Goal: Transaction & Acquisition: Purchase product/service

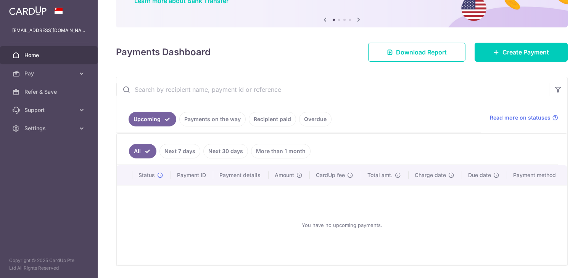
scroll to position [67, 0]
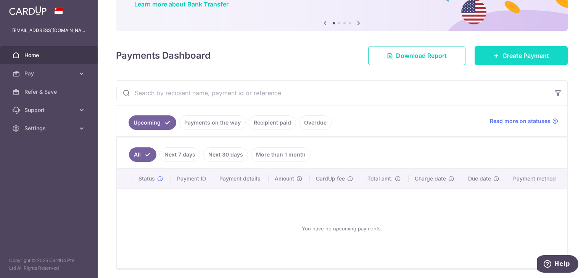
click at [493, 51] on link "Create Payment" at bounding box center [520, 55] width 93 height 19
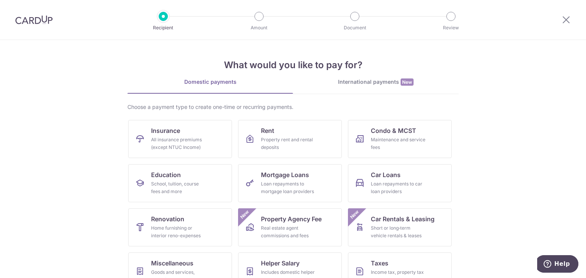
click at [187, 143] on div "All insurance premiums (except NTUC Income)" at bounding box center [178, 143] width 55 height 15
click at [187, 137] on div "All insurance premiums (except NTUC Income)" at bounding box center [178, 143] width 55 height 15
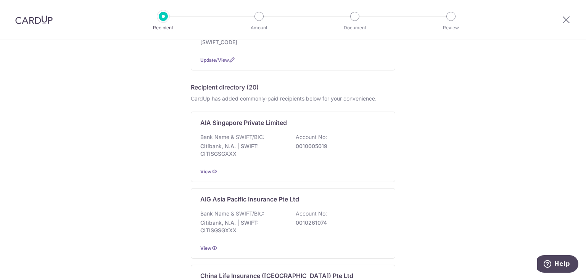
scroll to position [126, 0]
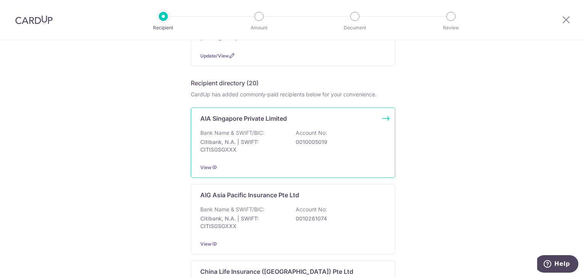
click at [274, 130] on div "Bank Name & SWIFT/BIC: Citibank, N.A. | SWIFT: CITISGSGXXX Account No: 00100050…" at bounding box center [292, 143] width 185 height 28
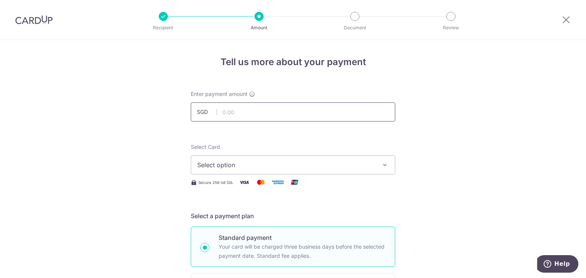
click at [288, 112] on input "text" at bounding box center [293, 112] width 204 height 19
type input "6,000.00"
click at [262, 168] on span "Select option" at bounding box center [286, 165] width 178 height 9
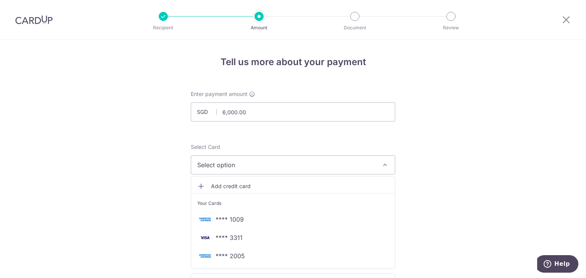
click at [235, 186] on span "Add credit card" at bounding box center [300, 187] width 178 height 8
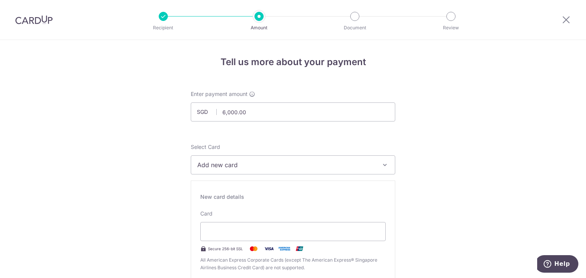
drag, startPoint x: 274, startPoint y: 208, endPoint x: 323, endPoint y: 227, distance: 52.2
click at [141, 5] on div "Recipient Amount Document Review Tell us more about your payment Enter payment …" at bounding box center [293, 139] width 586 height 278
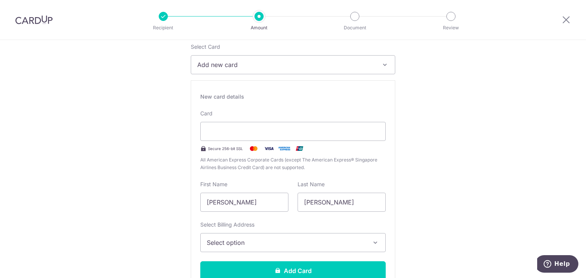
scroll to position [101, 0]
click at [329, 199] on input "Derrick" at bounding box center [341, 202] width 88 height 19
click at [314, 203] on input "Derrick" at bounding box center [341, 202] width 88 height 19
type input "Chan"
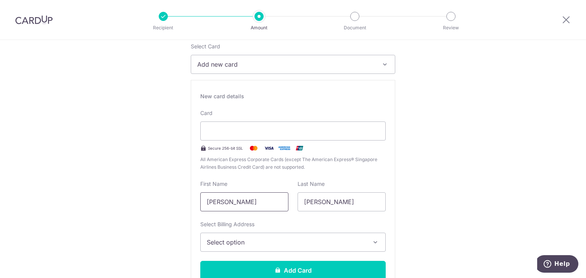
click at [253, 198] on input "Chan Jian Hao" at bounding box center [244, 202] width 88 height 19
type input "Derrick"
click at [242, 242] on span "Select option" at bounding box center [286, 242] width 159 height 9
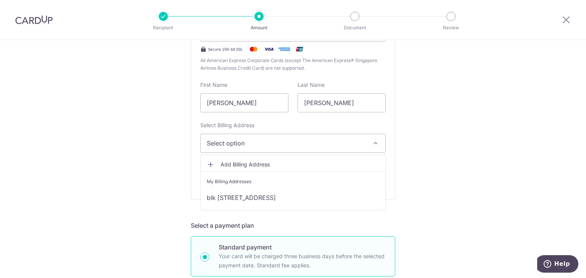
scroll to position [204, 0]
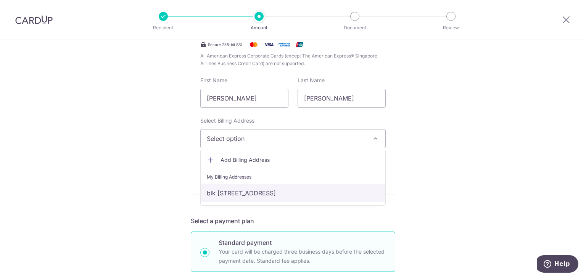
click at [239, 194] on link "blk 17 #18-276, telok blangah crescent , Singapore, Singapore, Singapore-090017" at bounding box center [293, 193] width 185 height 18
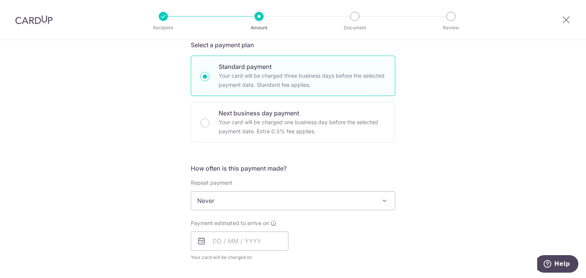
scroll to position [382, 0]
click at [207, 245] on input "text" at bounding box center [240, 239] width 98 height 19
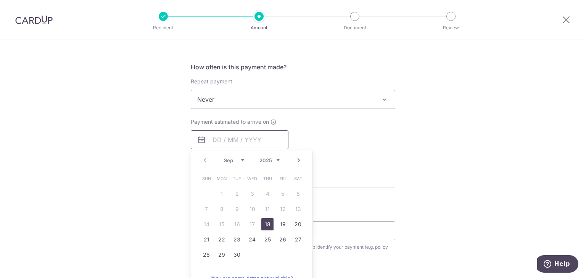
scroll to position [482, 0]
click at [268, 226] on link "18" at bounding box center [267, 224] width 12 height 12
type input "18/09/2025"
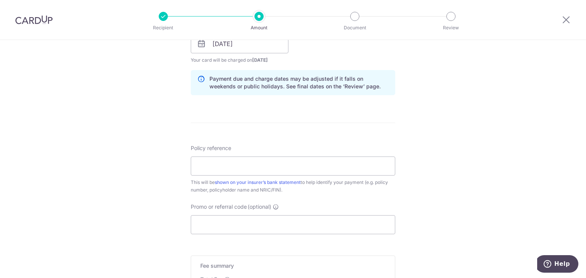
scroll to position [579, 0]
click at [255, 164] on input "Policy reference" at bounding box center [293, 165] width 204 height 19
paste input "U128331101"
type input "U128331101"
click at [266, 219] on input "Promo or referral code (optional)" at bounding box center [293, 223] width 204 height 19
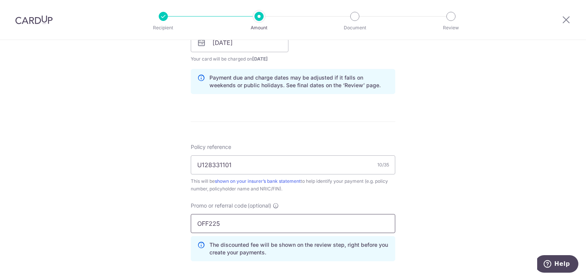
type input "OFF225"
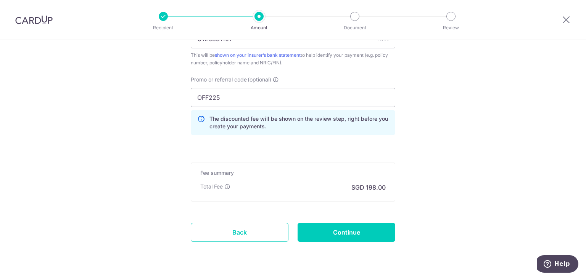
scroll to position [724, 0]
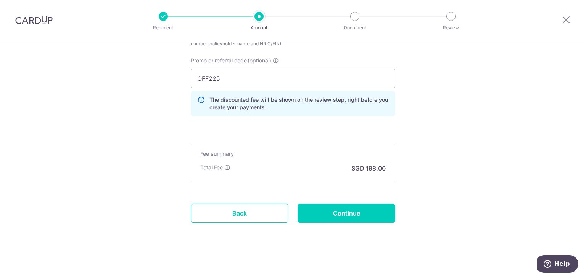
click at [371, 217] on input "Continue" at bounding box center [346, 213] width 98 height 19
type input "Create Schedule"
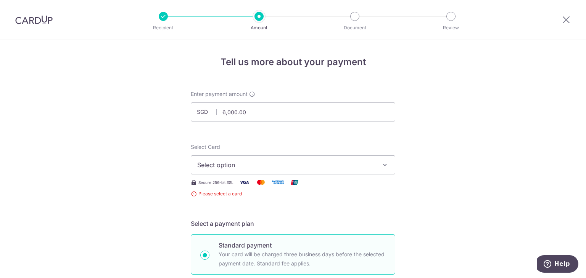
click at [318, 162] on span "Select option" at bounding box center [286, 165] width 178 height 9
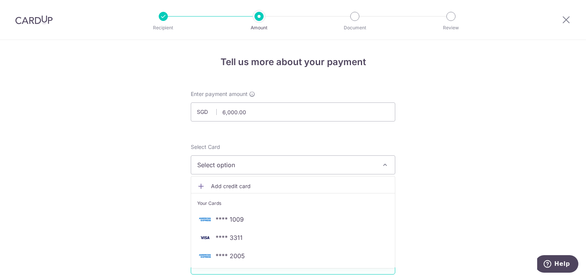
scroll to position [38, 0]
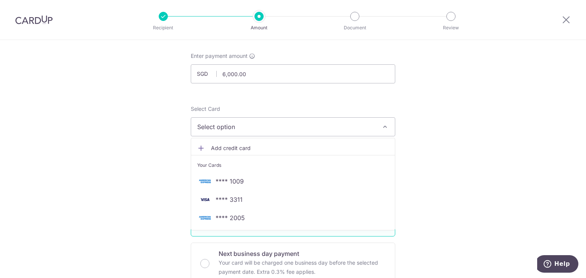
click at [242, 145] on span "Add credit card" at bounding box center [300, 148] width 178 height 8
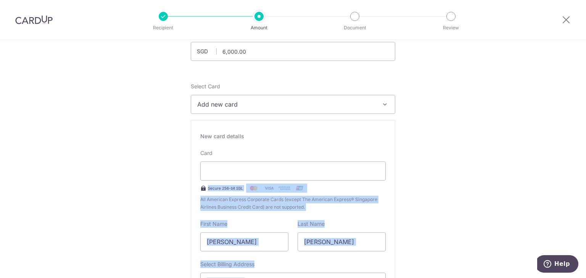
scroll to position [108, 0]
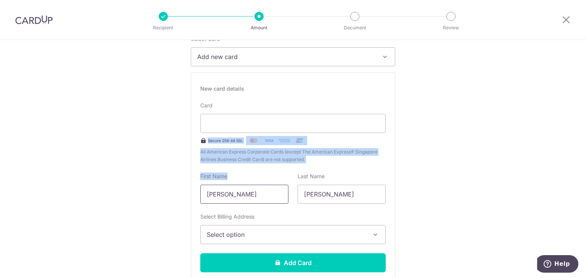
drag, startPoint x: 164, startPoint y: 206, endPoint x: 265, endPoint y: 196, distance: 101.5
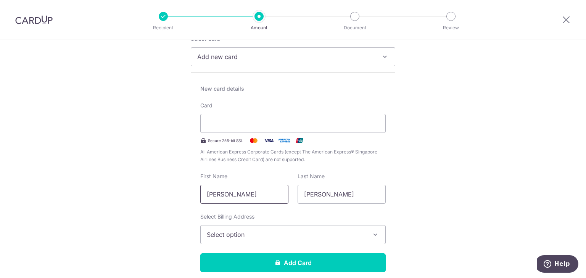
click at [265, 196] on input "Chan Jian Hao" at bounding box center [244, 194] width 88 height 19
type input "Derrick"
type input "Chan"
click at [242, 231] on span "Select option" at bounding box center [286, 234] width 159 height 9
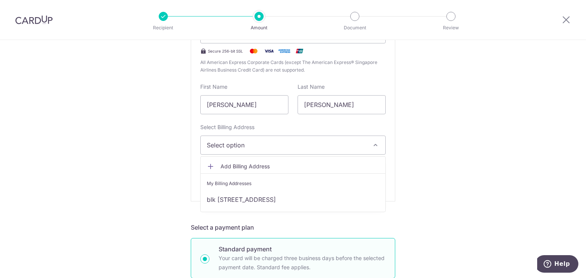
scroll to position [198, 0]
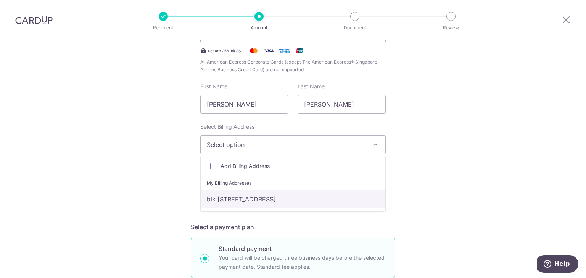
click at [233, 200] on link "blk [STREET_ADDRESS]" at bounding box center [293, 199] width 185 height 18
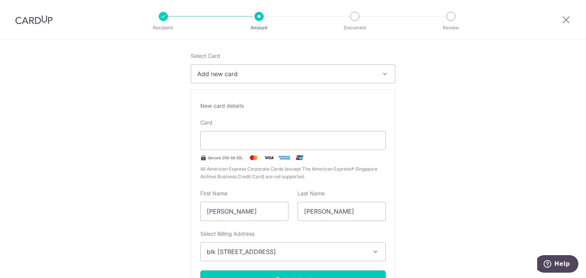
scroll to position [90, 0]
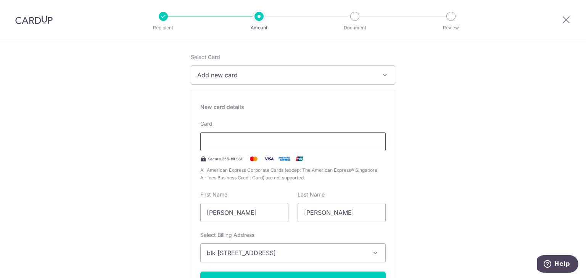
click at [140, 5] on div "Recipient Amount Document Review Tell us more about your payment Enter payment …" at bounding box center [293, 139] width 586 height 278
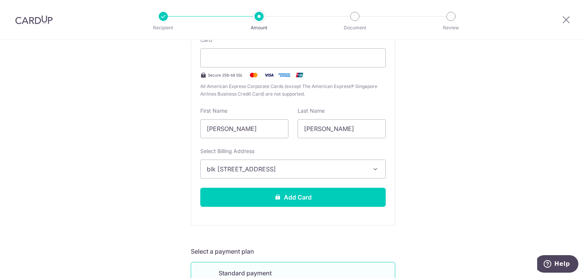
scroll to position [174, 0]
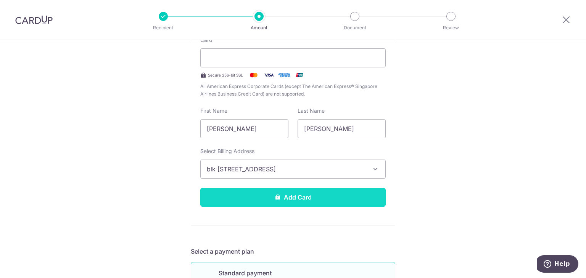
click at [297, 194] on button "Add Card" at bounding box center [292, 197] width 185 height 19
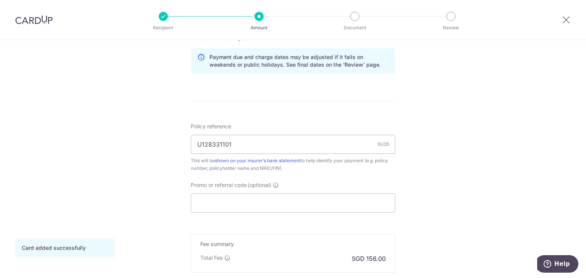
scroll to position [390, 0]
click at [204, 200] on input "Promo or referral code (optional)" at bounding box center [293, 203] width 204 height 19
type input "o"
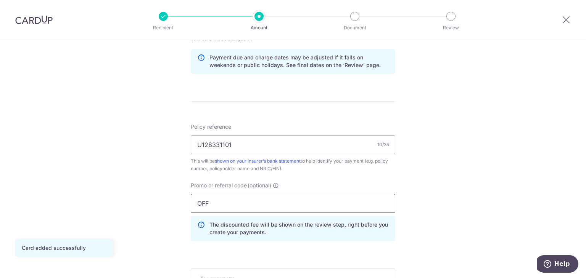
click at [204, 200] on input "OFF" at bounding box center [293, 203] width 204 height 19
click at [223, 201] on input "OFF" at bounding box center [293, 203] width 204 height 19
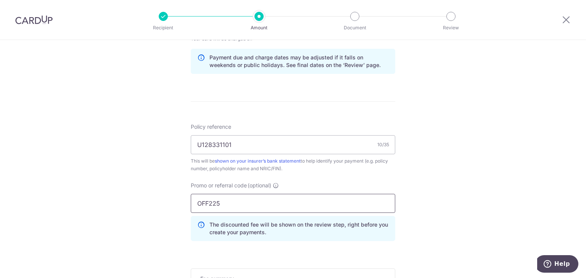
type input "OFF225"
click at [134, 219] on div "Tell us more about your payment Enter payment amount SGD 6,000.00 6000.00 Card …" at bounding box center [293, 27] width 586 height 755
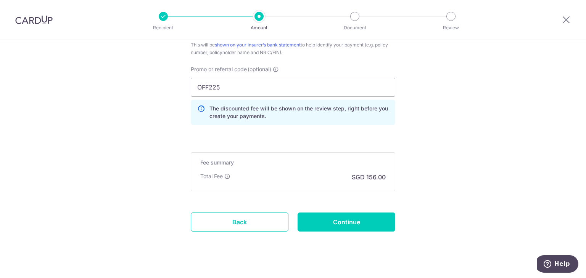
scroll to position [516, 0]
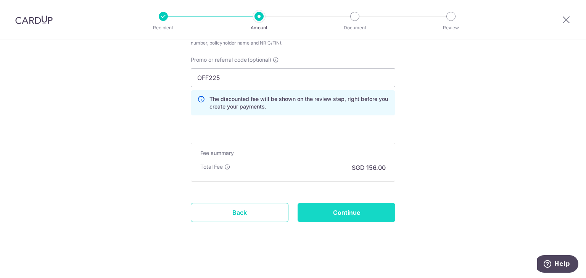
click at [321, 208] on input "Continue" at bounding box center [346, 212] width 98 height 19
type input "Create Schedule"
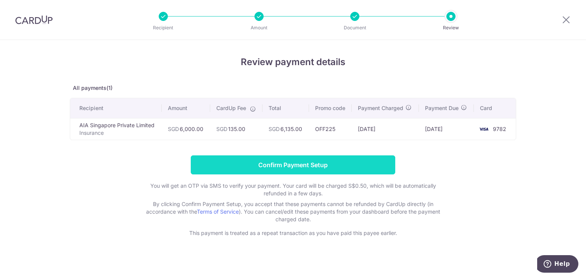
click at [307, 162] on input "Confirm Payment Setup" at bounding box center [293, 165] width 204 height 19
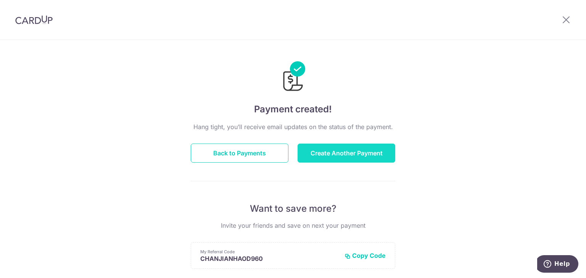
click at [329, 157] on button "Create Another Payment" at bounding box center [346, 153] width 98 height 19
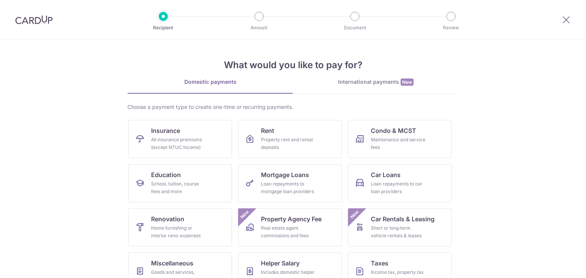
click at [308, 149] on div "Property rent and rental deposits" at bounding box center [288, 143] width 55 height 15
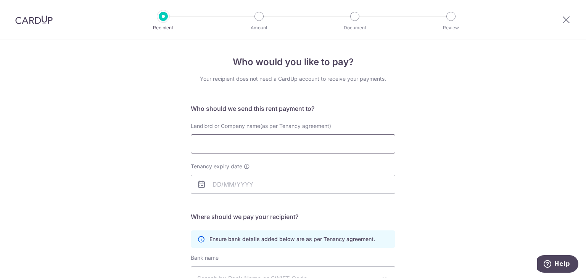
click at [299, 142] on input "Landlord or Company name(as per Tenancy agreement)" at bounding box center [293, 144] width 204 height 19
paste input "[PERSON_NAME]"
type input "[PERSON_NAME]"
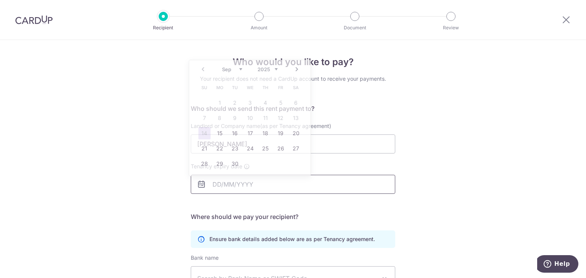
click at [271, 188] on input "Tenancy expiry date" at bounding box center [293, 184] width 204 height 19
click at [271, 69] on select "2025 2026 2027 2028 2029 2030 2031 2032 2033 2034 2035" at bounding box center [267, 69] width 20 height 6
click at [199, 135] on link "13" at bounding box center [204, 133] width 12 height 12
type input "[DATE]"
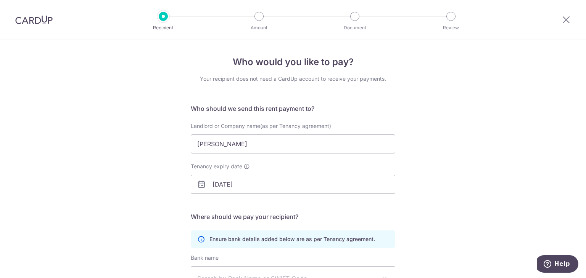
click at [146, 169] on div "Who would you like to pay? Your recipient does not need a CardUp account to rec…" at bounding box center [293, 221] width 586 height 363
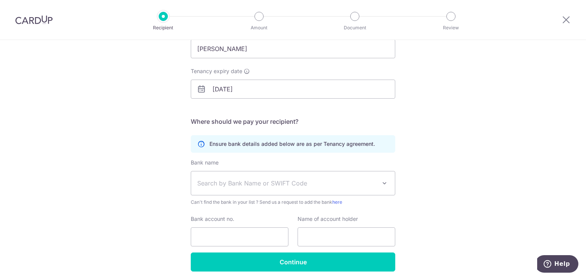
scroll to position [102, 0]
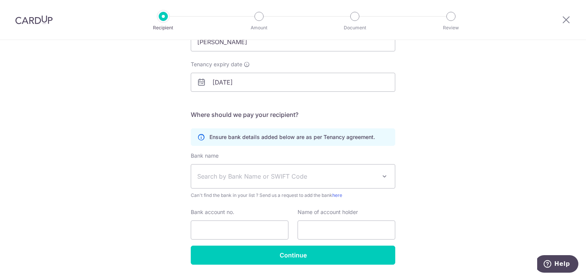
click at [257, 179] on span "Search by Bank Name or SWIFT Code" at bounding box center [286, 176] width 179 height 9
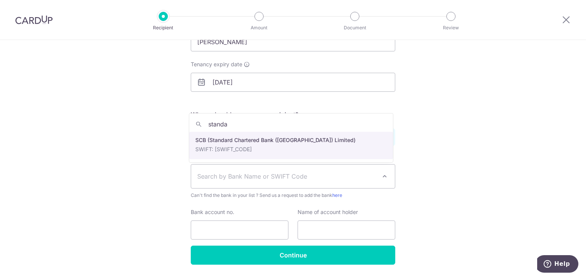
type input "standa"
select select "14"
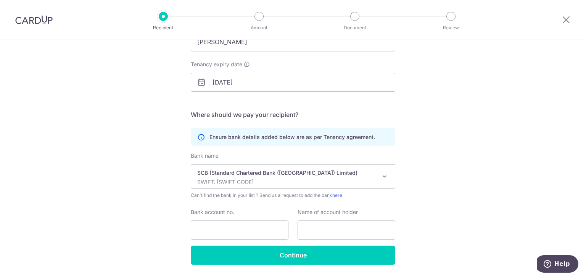
click at [282, 138] on p "Ensure bank details added below are as per Tenancy agreement." at bounding box center [291, 137] width 165 height 8
click at [305, 231] on input "text" at bounding box center [346, 230] width 98 height 19
paste input "[PERSON_NAME]"
type input "[PERSON_NAME]"
click at [258, 231] on input "Bank account no." at bounding box center [240, 230] width 98 height 19
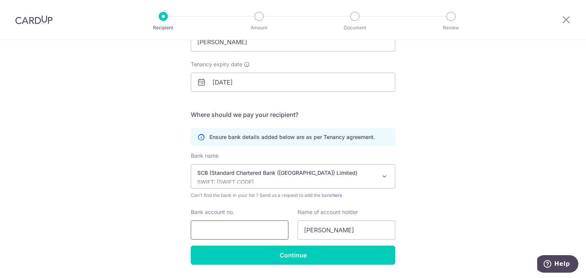
paste input "01-8-102061-0"
type input "01-8-102061-0"
click at [151, 177] on div "Who would you like to pay? Your recipient does not need a CardUp account to rec…" at bounding box center [293, 119] width 586 height 363
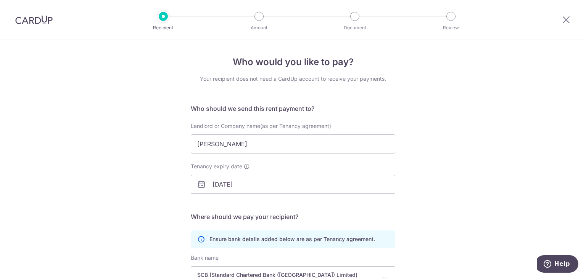
scroll to position [124, 0]
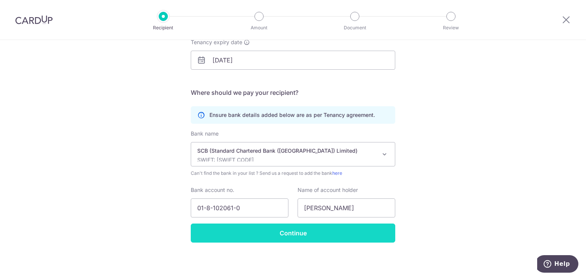
click at [211, 229] on input "Continue" at bounding box center [293, 233] width 204 height 19
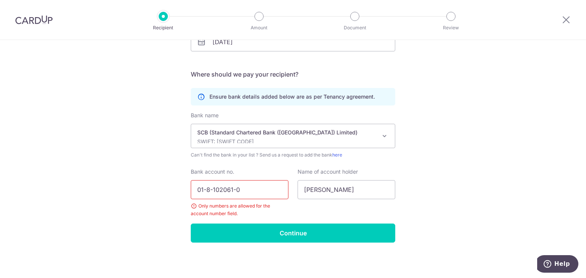
click at [233, 189] on input "01-8-102061-0" at bounding box center [240, 189] width 98 height 19
click at [210, 189] on input "[PHONE_NUMBER]" at bounding box center [240, 189] width 98 height 19
click at [204, 190] on input "01-81020610" at bounding box center [240, 189] width 98 height 19
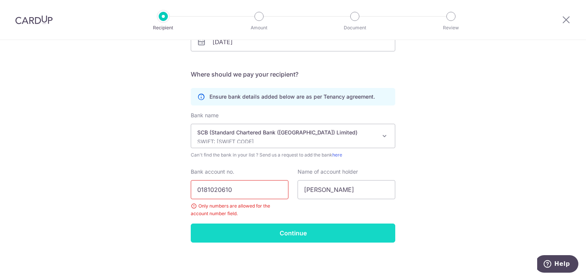
type input "0181020610"
click at [252, 240] on input "Continue" at bounding box center [293, 233] width 204 height 19
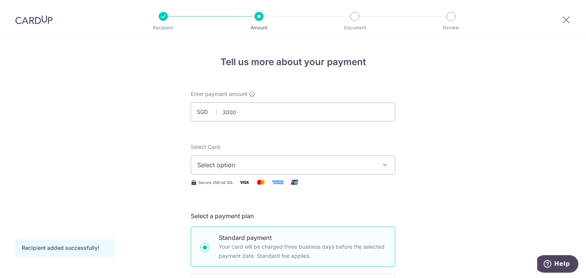
type input "3,000.00"
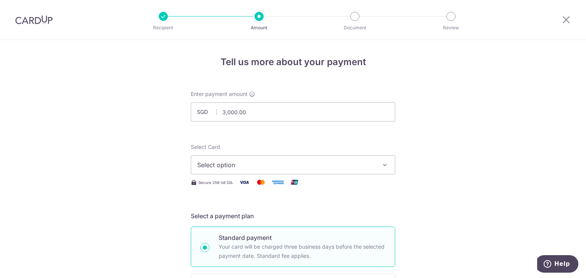
click at [359, 163] on span "Select option" at bounding box center [286, 165] width 178 height 9
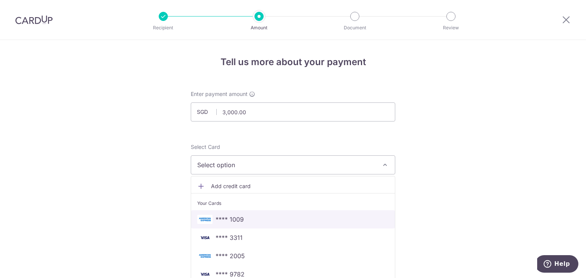
scroll to position [46, 0]
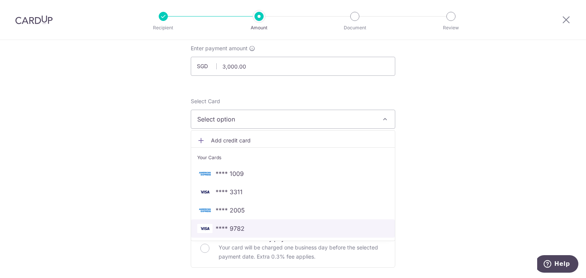
click at [303, 235] on link "**** 9782" at bounding box center [293, 229] width 204 height 18
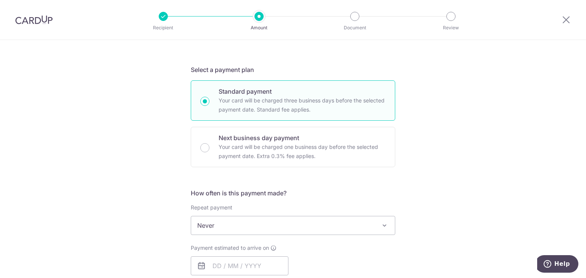
scroll to position [223, 0]
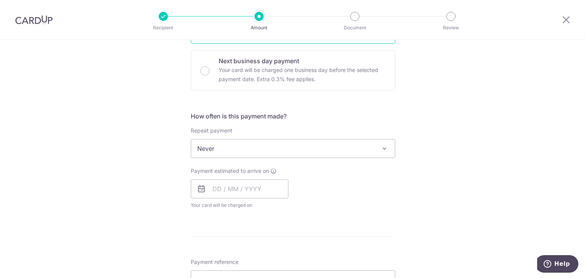
click at [361, 149] on span "Never" at bounding box center [293, 149] width 204 height 18
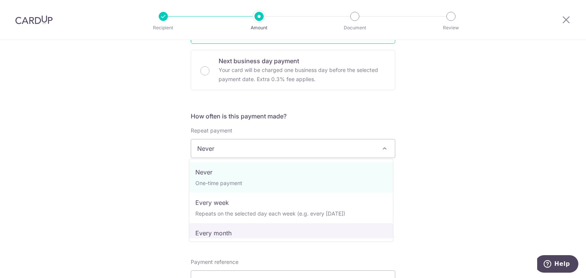
select select "3"
type input "13/09/2026"
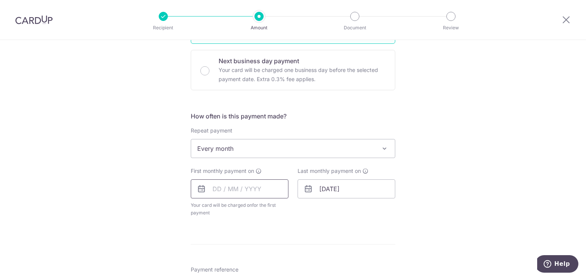
click at [266, 189] on input "text" at bounding box center [240, 189] width 98 height 19
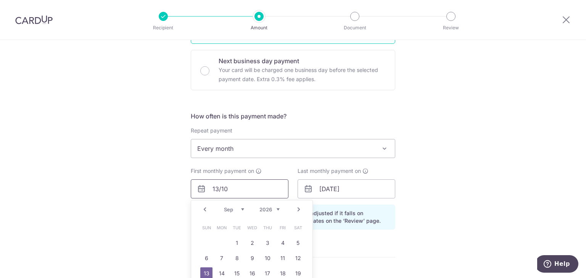
click at [242, 193] on input "13/10" at bounding box center [240, 189] width 98 height 19
type input "13/10/2025"
click at [488, 157] on div "Tell us more about your payment Enter payment amount SGD 3,000.00 3000.00 Recip…" at bounding box center [293, 172] width 586 height 710
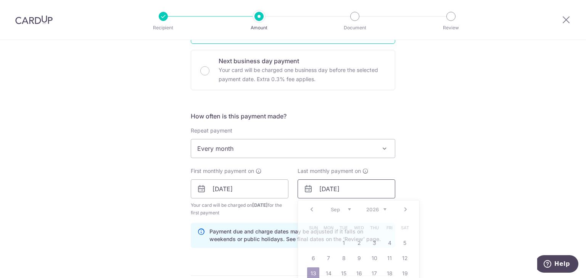
click at [334, 190] on input "13/09/2026" at bounding box center [346, 189] width 98 height 19
type input "13/08/2026"
click at [474, 153] on div "Tell us more about your payment Enter payment amount SGD 3,000.00 3000.00 Recip…" at bounding box center [293, 181] width 586 height 729
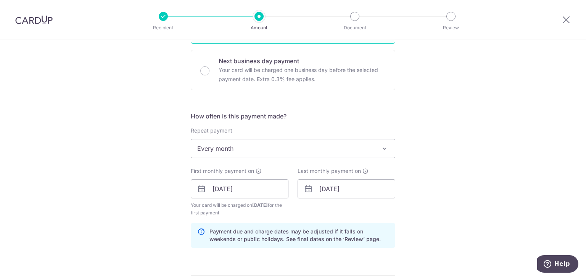
click at [469, 171] on div "Tell us more about your payment Enter payment amount SGD 3,000.00 3000.00 Recip…" at bounding box center [293, 181] width 586 height 729
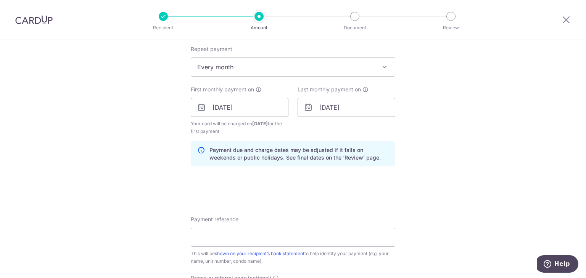
scroll to position [337, 0]
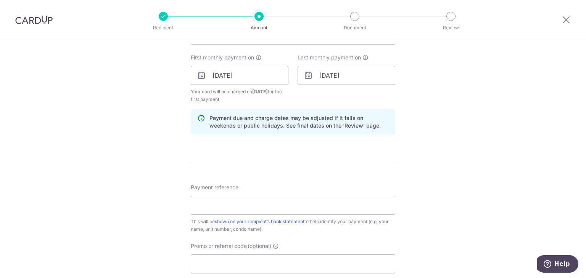
click at [360, 158] on form "Enter payment amount SGD 3,000.00 3000.00 Recipient added successfully! Select …" at bounding box center [293, 74] width 204 height 642
click at [330, 207] on input "Payment reference" at bounding box center [293, 205] width 204 height 19
type input "Derrick Chan"
click at [301, 260] on input "Promo or referral code (optional)" at bounding box center [293, 264] width 204 height 19
paste input "SAVERENT179"
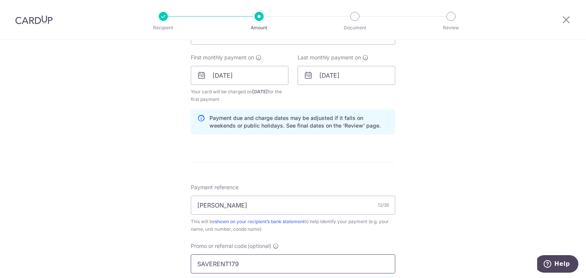
type input "SAVERENT179"
click at [487, 225] on div "Tell us more about your payment Enter payment amount SGD 3,000.00 3000.00 Recip…" at bounding box center [293, 84] width 586 height 763
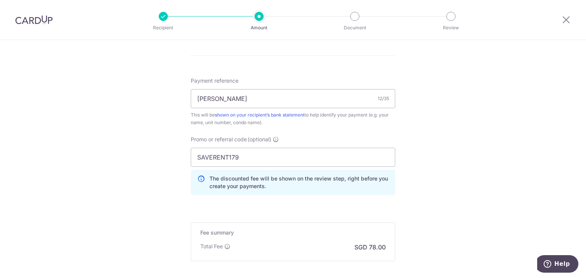
scroll to position [523, 0]
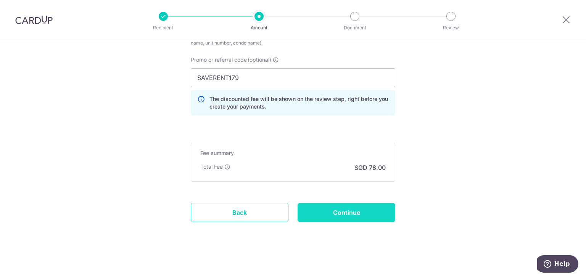
click at [367, 210] on input "Continue" at bounding box center [346, 212] width 98 height 19
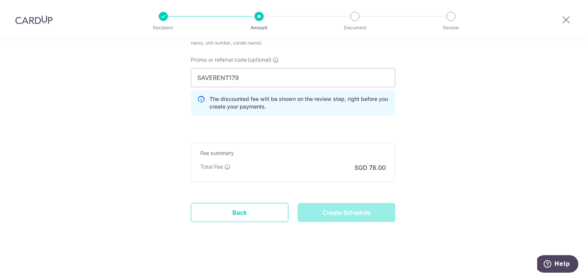
type input "Create Schedule"
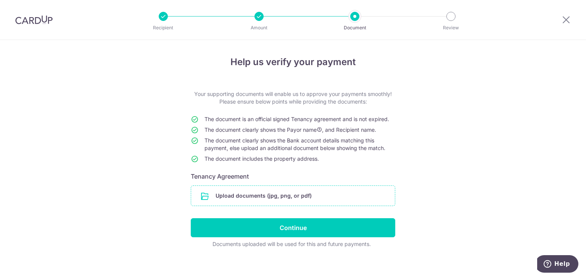
click at [360, 201] on input "file" at bounding box center [293, 196] width 204 height 20
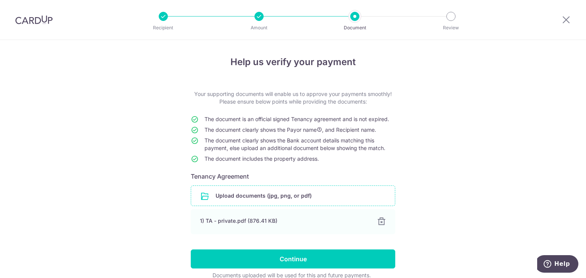
scroll to position [37, 0]
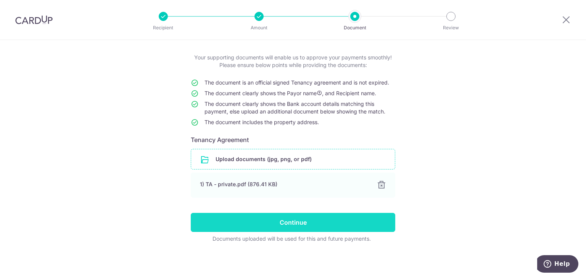
click at [379, 223] on input "Continue" at bounding box center [293, 222] width 204 height 19
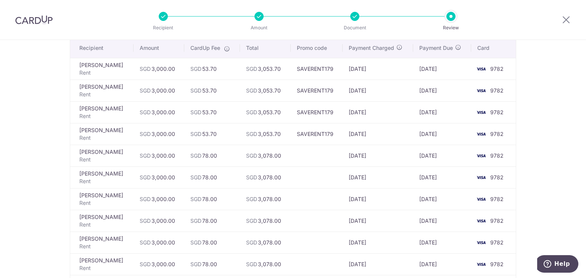
scroll to position [61, 0]
click at [548, 100] on div "Review payment details All payments(11) Recipient Amount CardUp Fee Total Promo…" at bounding box center [293, 202] width 586 height 446
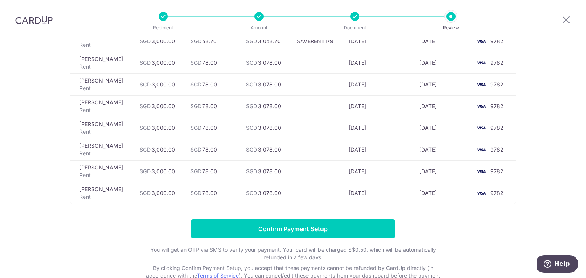
scroll to position [206, 0]
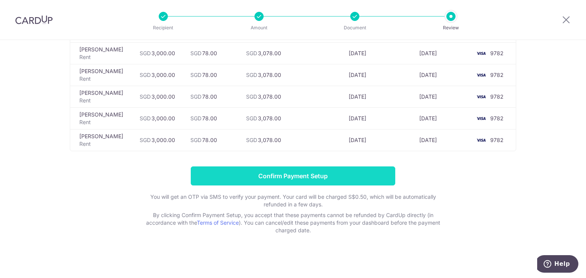
click at [336, 174] on input "Confirm Payment Setup" at bounding box center [293, 176] width 204 height 19
